Goal: Task Accomplishment & Management: Complete application form

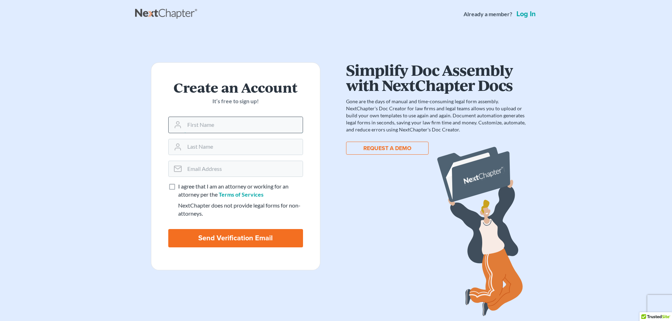
click at [199, 123] on input "text" at bounding box center [244, 125] width 118 height 16
type input "[PERSON_NAME]"
click at [193, 168] on input "email" at bounding box center [244, 169] width 118 height 16
type input "[EMAIL_ADDRESS][DOMAIN_NAME]"
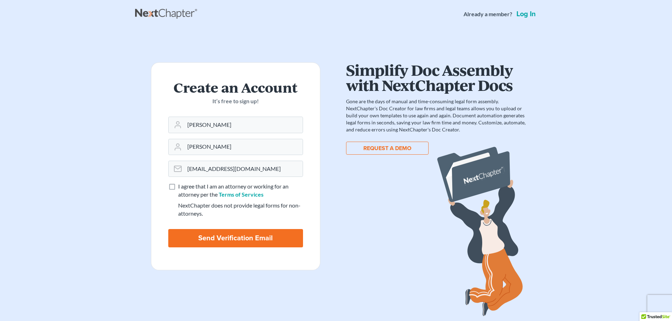
click at [178, 187] on label "I agree that I am an attorney or working for an attorney per the Terms of Servi…" at bounding box center [240, 191] width 125 height 16
click at [181, 187] on input "I agree that I am an attorney or working for an attorney per the Terms of Servi…" at bounding box center [183, 185] width 5 height 5
checkbox input "true"
